Goal: Use online tool/utility: Use online tool/utility

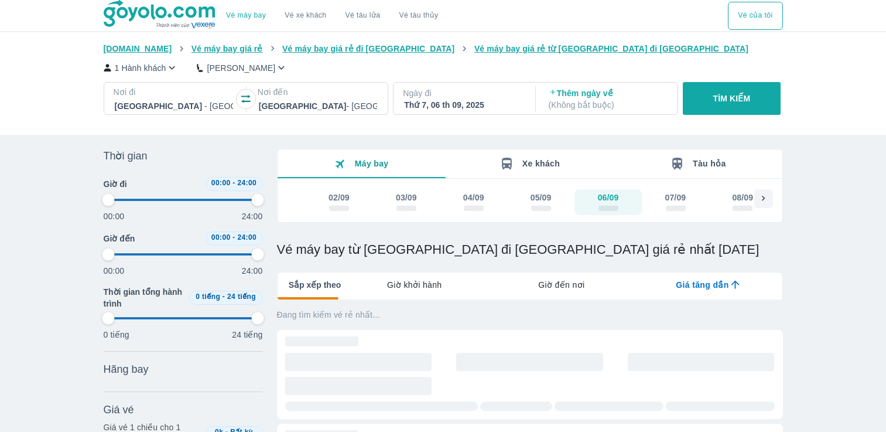
type input "97.9166666666667"
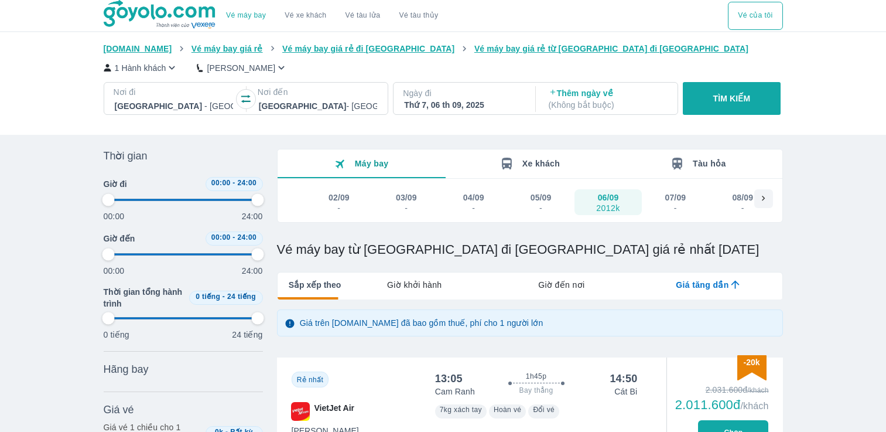
type input "97.9166666666667"
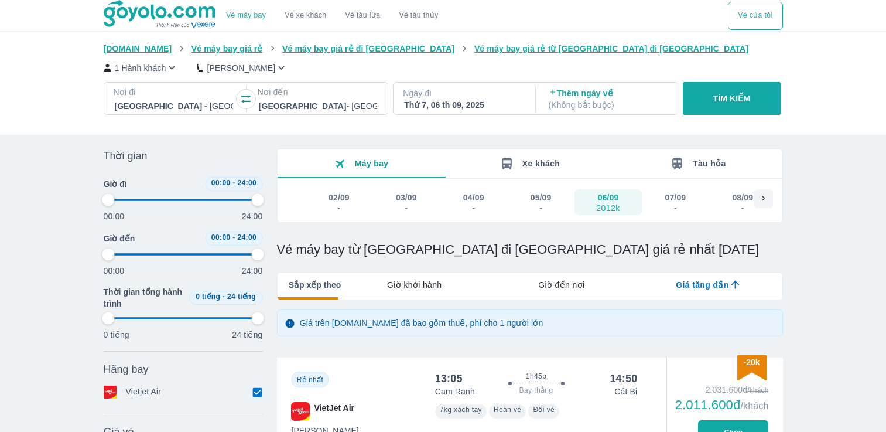
type input "97.9166666666667"
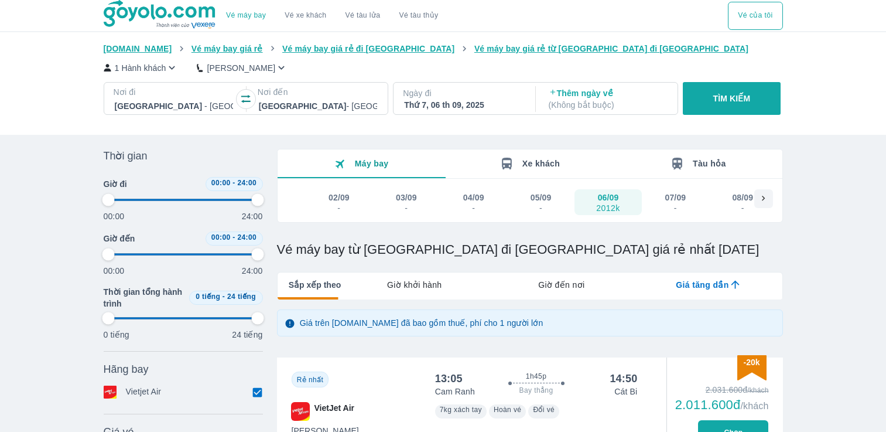
type input "97.9166666666667"
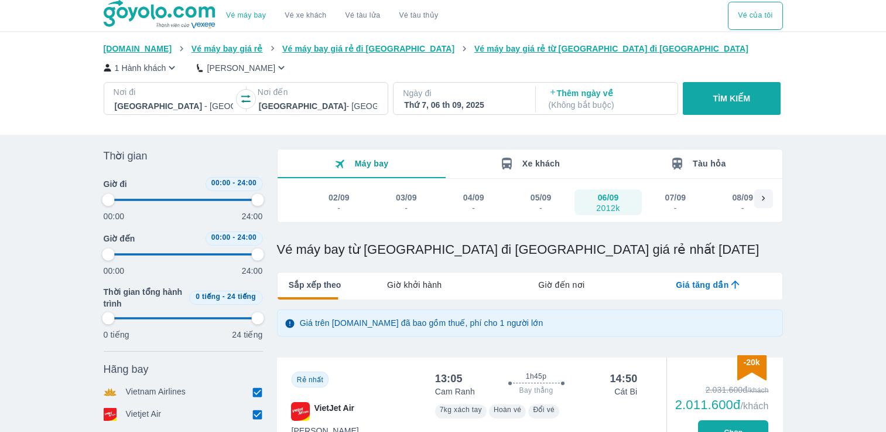
type input "97.9166666666667"
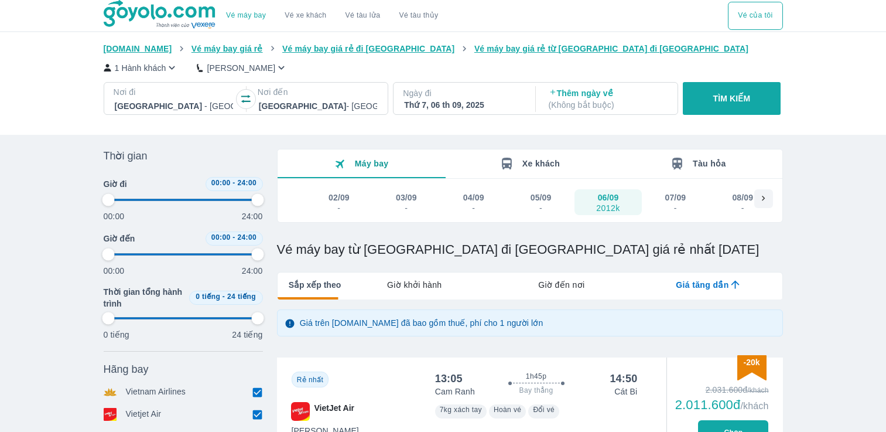
type input "97.9166666666667"
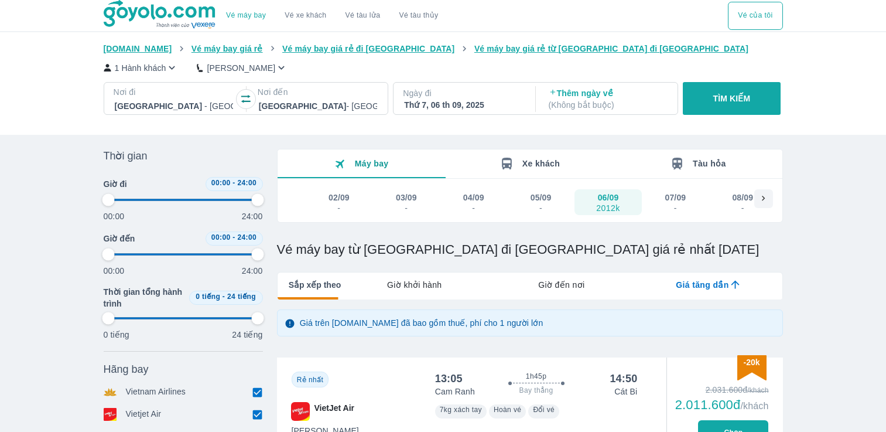
type input "97.9166666666667"
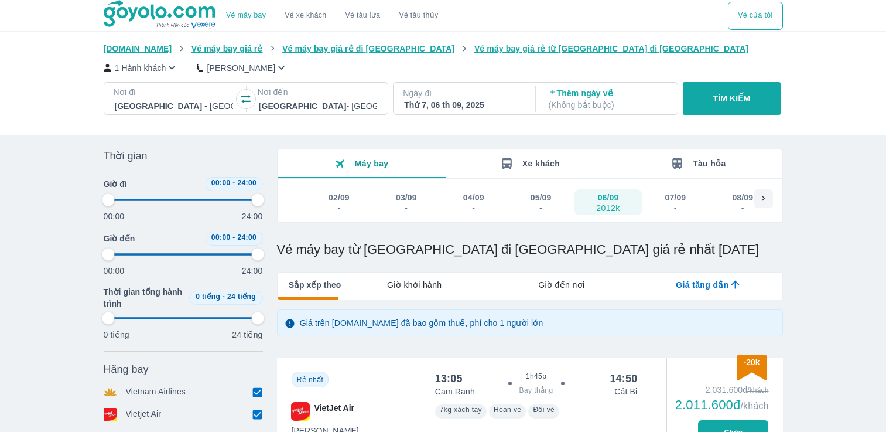
type input "97.9166666666667"
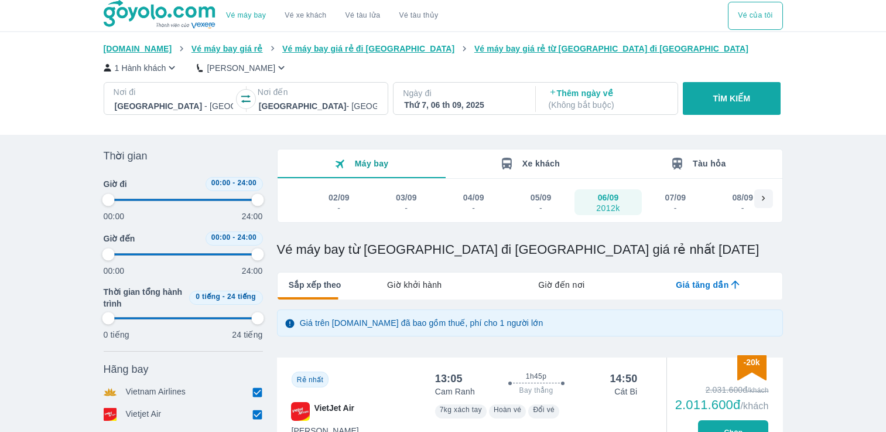
type input "97.9166666666667"
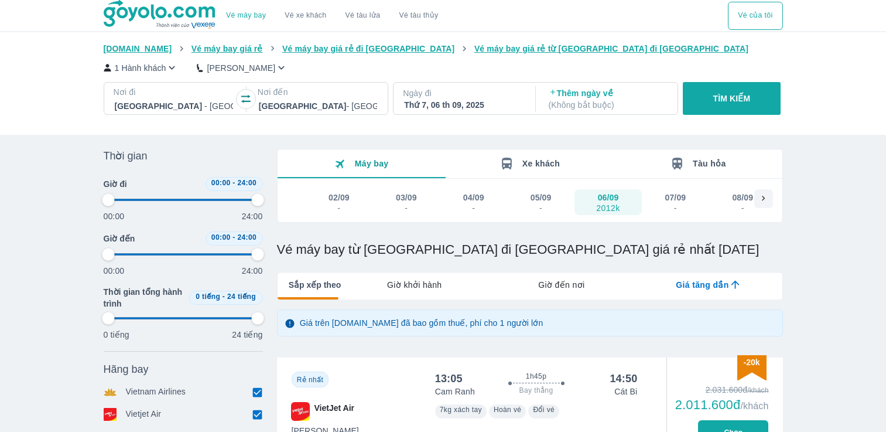
type input "97.9166666666667"
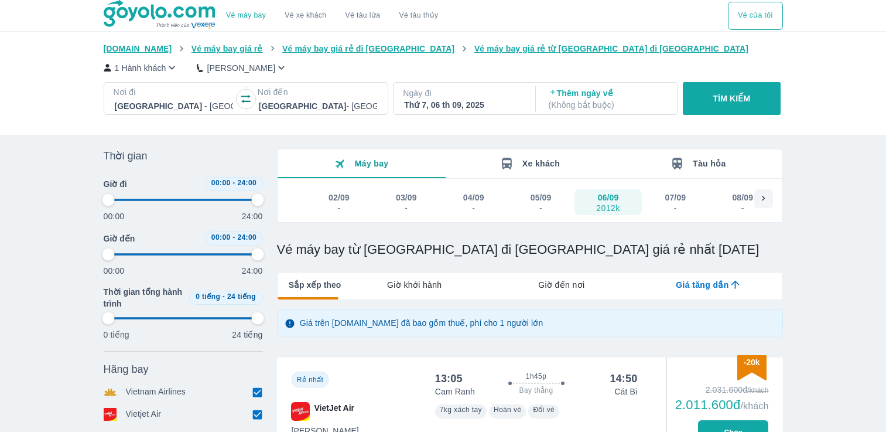
type input "97.9166666666667"
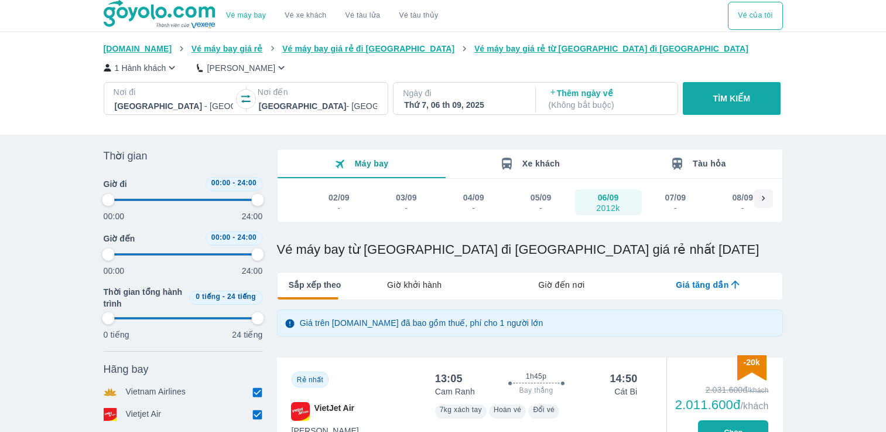
type input "97.9166666666667"
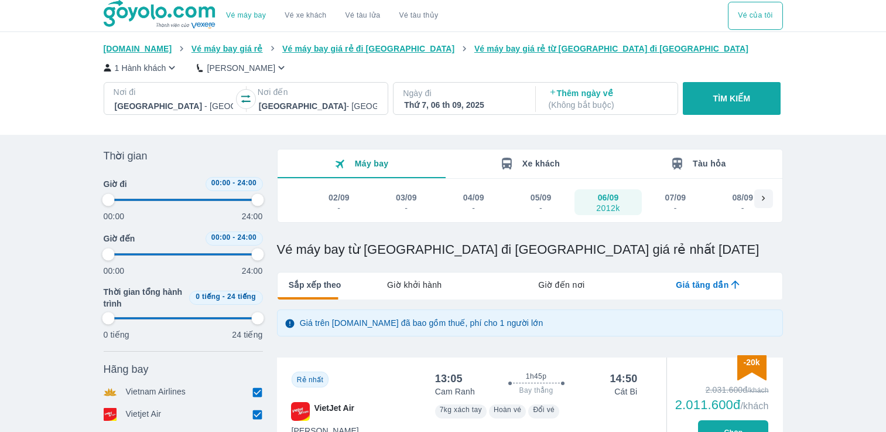
type input "97.9166666666667"
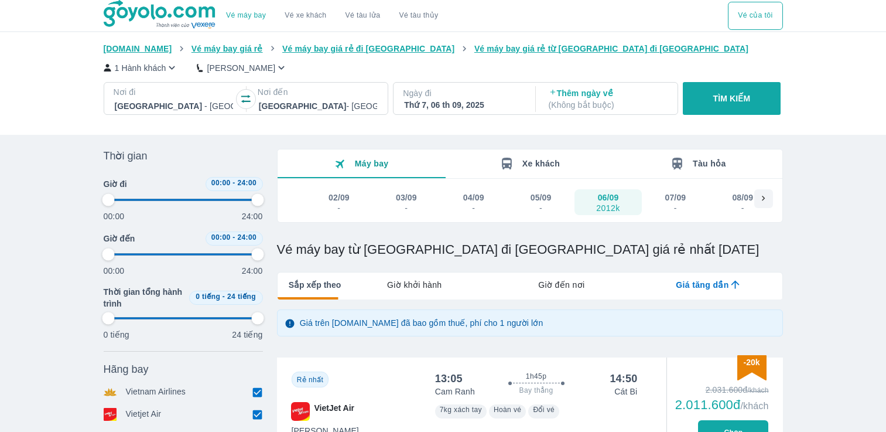
type input "97.9166666666667"
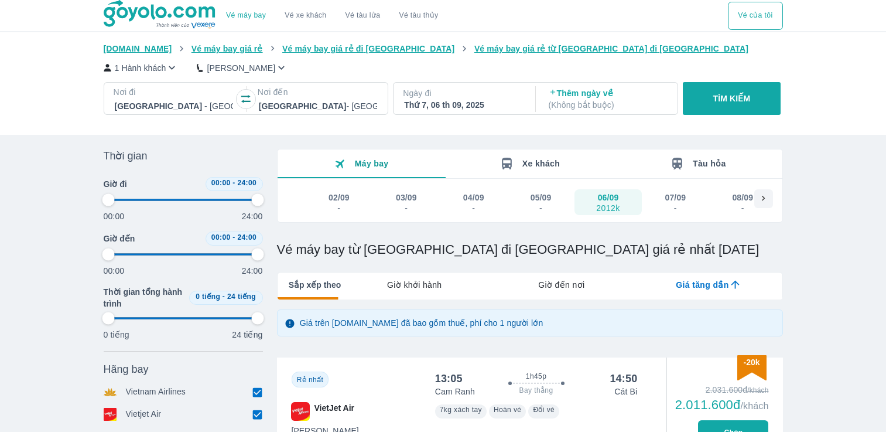
type input "97.9166666666667"
